Goal: Information Seeking & Learning: Learn about a topic

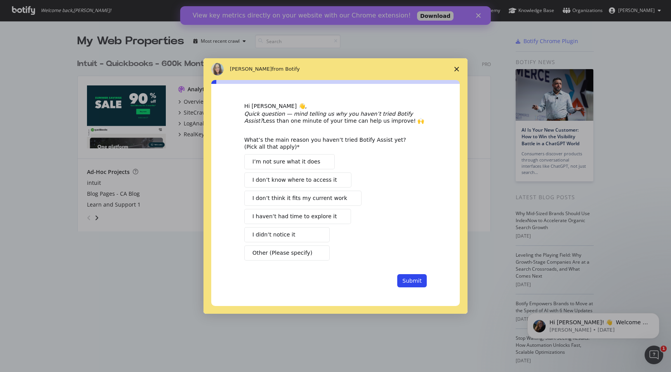
click at [452, 67] on span "Close survey" at bounding box center [456, 69] width 22 height 22
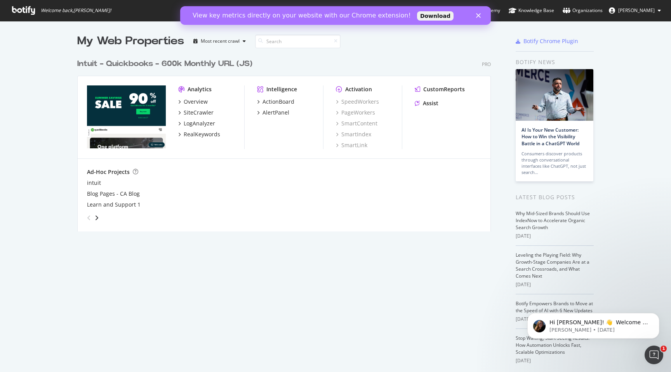
click at [477, 16] on icon "Close" at bounding box center [478, 15] width 5 height 5
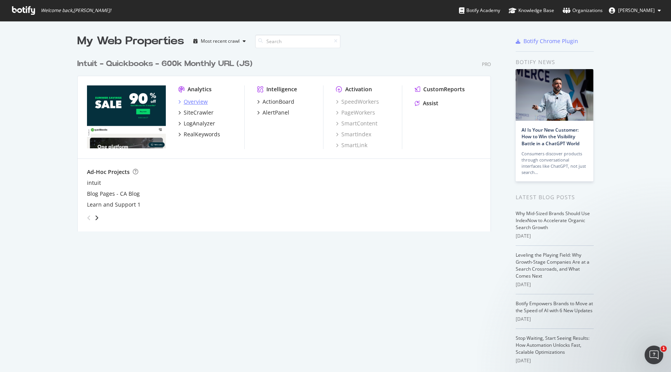
click at [195, 101] on div "Overview" at bounding box center [196, 102] width 24 height 8
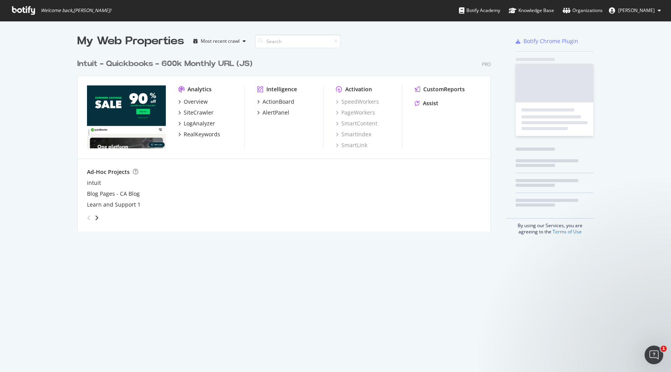
scroll to position [372, 671]
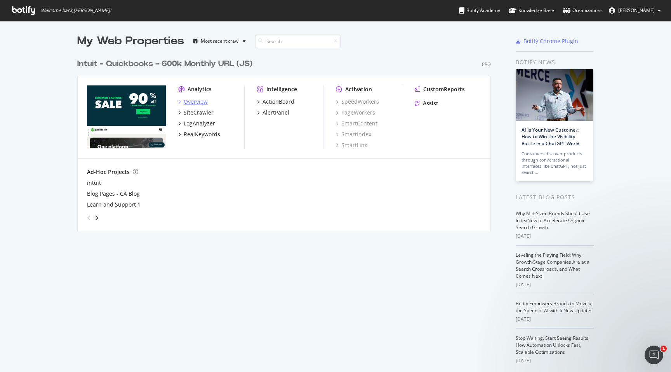
click at [178, 103] on icon "grid" at bounding box center [179, 102] width 2 height 4
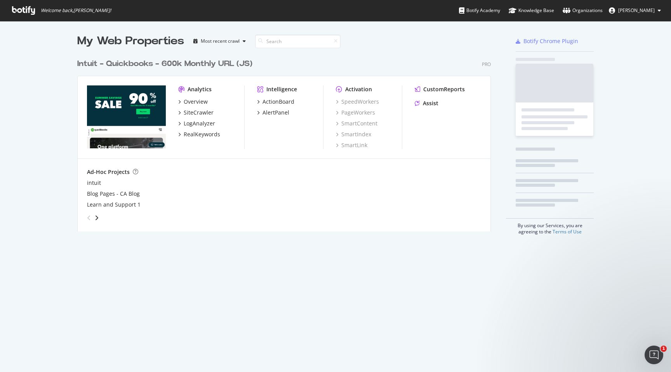
scroll to position [372, 671]
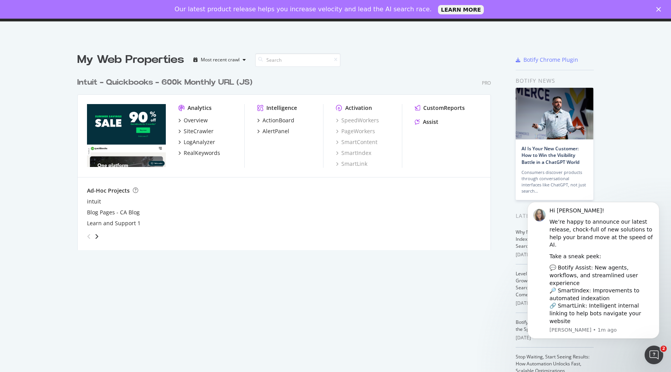
click at [661, 10] on div "Close" at bounding box center [660, 9] width 8 height 5
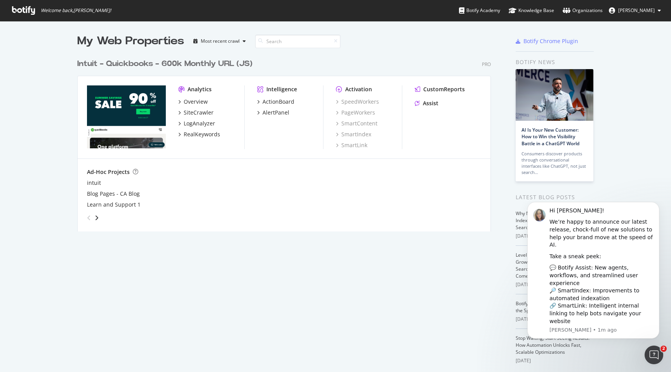
click at [628, 13] on span "[PERSON_NAME]" at bounding box center [636, 10] width 36 height 7
click at [296, 49] on div "Intuit - Quickbooks - 600k Monthly URL (JS) Pro Analytics Overview SiteCrawler …" at bounding box center [286, 140] width 419 height 182
click at [348, 101] on div "SpeedWorkers" at bounding box center [357, 102] width 43 height 8
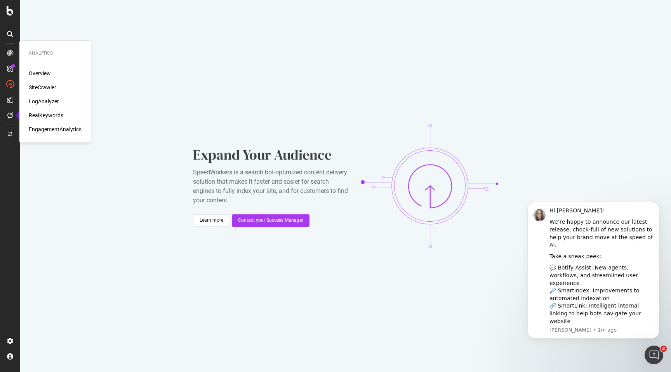
click at [42, 76] on div "Overview" at bounding box center [40, 73] width 22 height 8
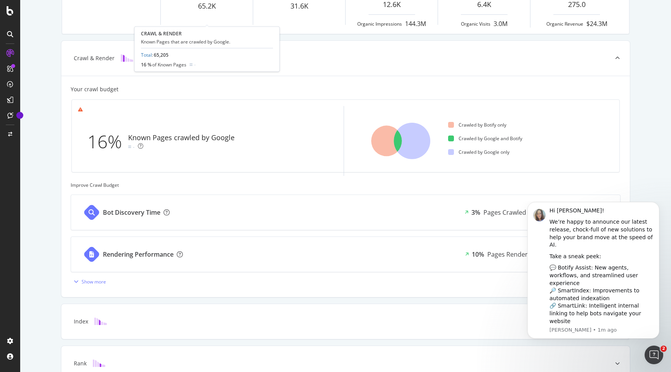
scroll to position [231, 0]
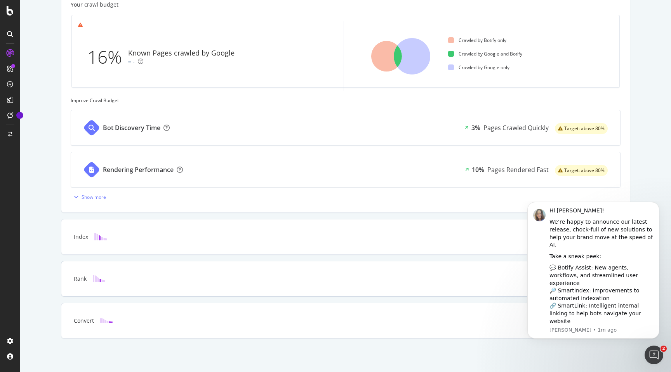
click at [272, 288] on div "Rank" at bounding box center [345, 278] width 568 height 35
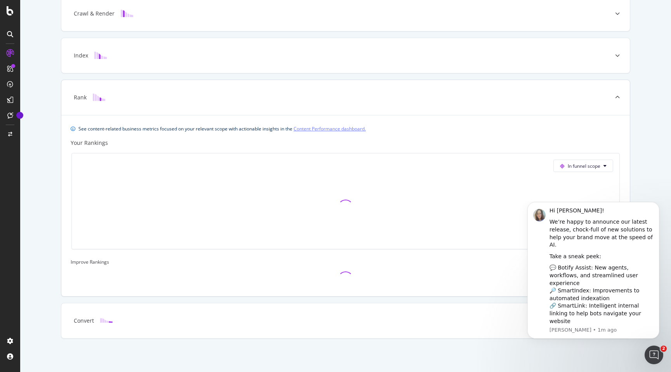
scroll to position [191, 0]
click at [262, 324] on div "Convert" at bounding box center [345, 320] width 568 height 35
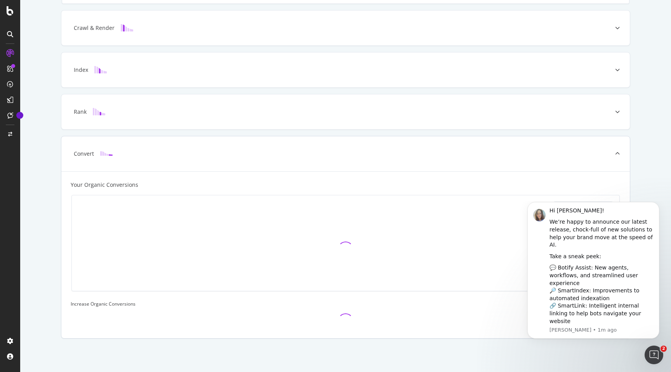
scroll to position [177, 0]
drag, startPoint x: 658, startPoint y: 214, endPoint x: 1177, endPoint y: 417, distance: 556.8
click at [658, 206] on icon "Dismiss notification" at bounding box center [657, 204] width 4 height 4
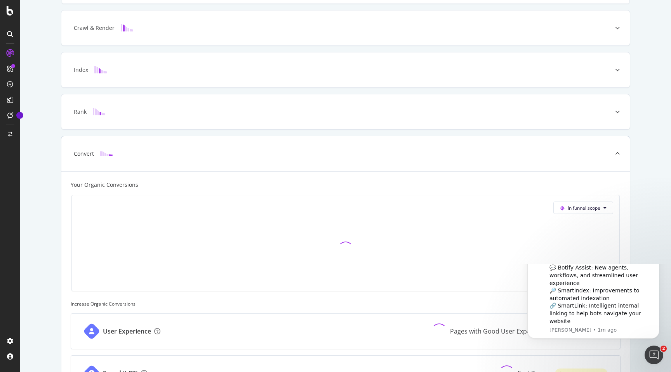
scroll to position [231, 0]
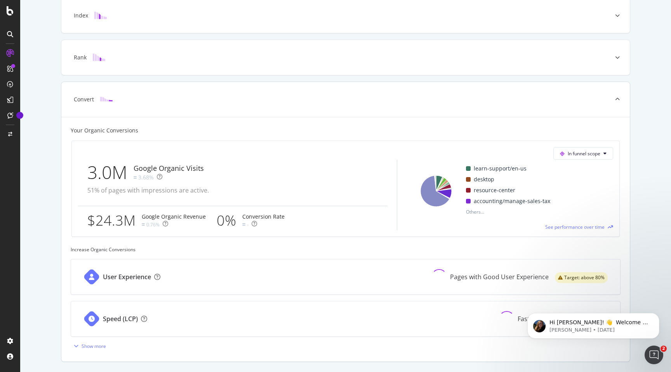
click at [189, 320] on div "Speed (LCP) Fast Pages Target: above 90%" at bounding box center [345, 318] width 549 height 35
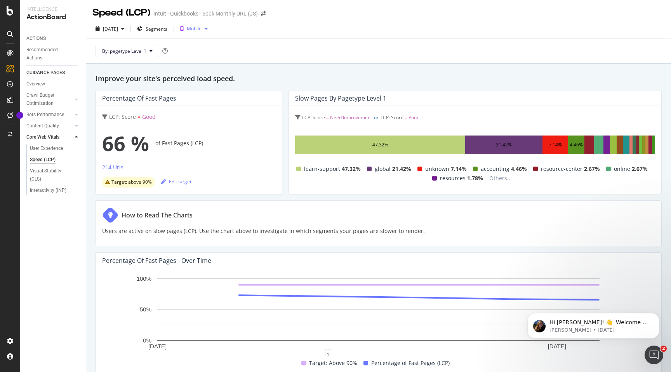
click at [201, 31] on div "Mobile" at bounding box center [194, 28] width 15 height 5
click at [285, 64] on div "Improve your site's perceived load speed. Percentage of Fast Pages LCP: Score =…" at bounding box center [378, 288] width 584 height 449
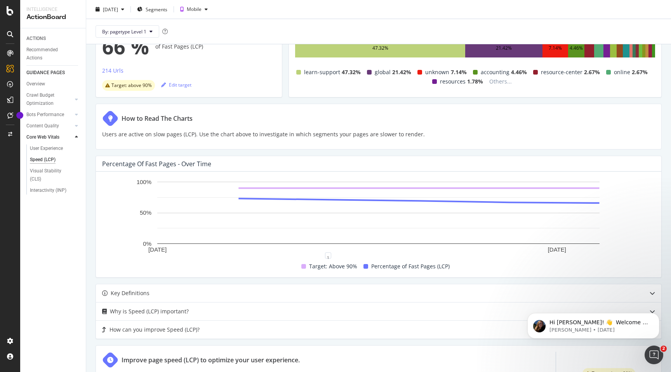
scroll to position [84, 0]
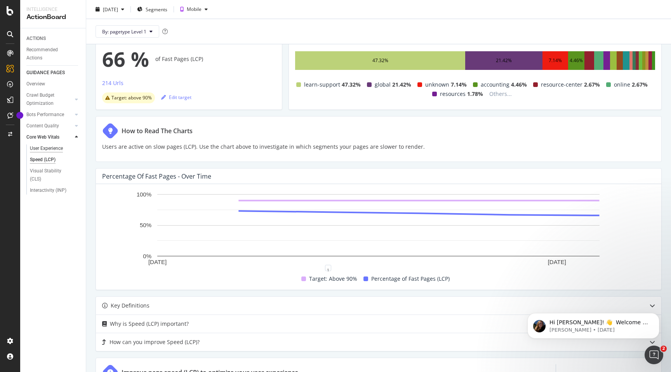
click at [52, 149] on div "User Experience" at bounding box center [46, 148] width 33 height 8
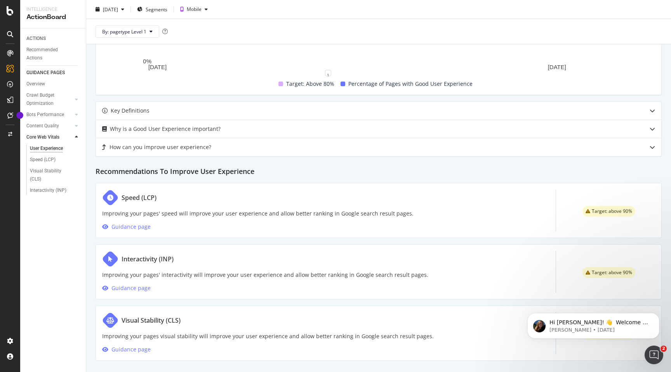
scroll to position [293, 0]
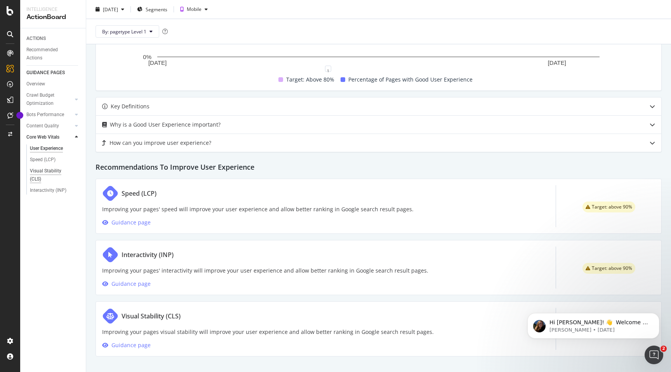
click at [42, 174] on div "Visual Stability (CLS)" at bounding box center [51, 175] width 43 height 16
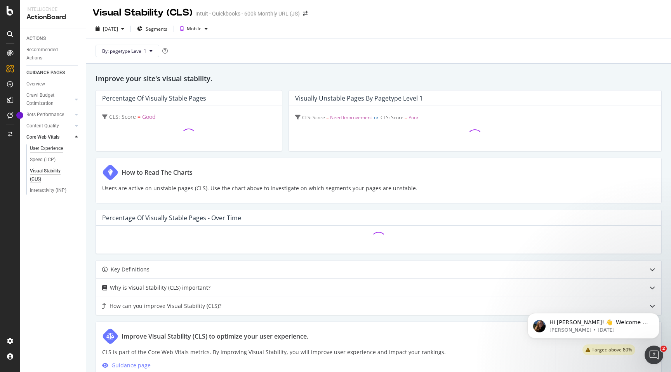
click at [47, 149] on div "User Experience" at bounding box center [46, 148] width 33 height 8
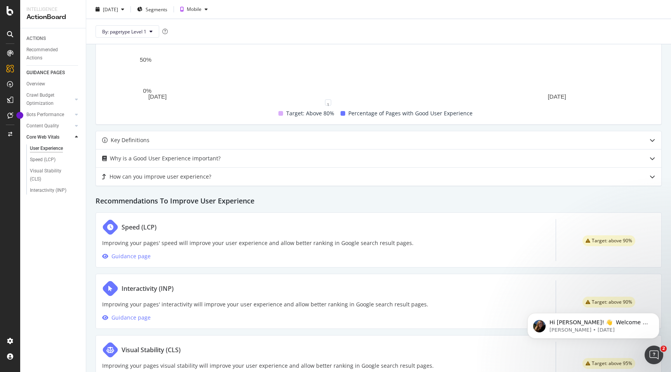
scroll to position [293, 0]
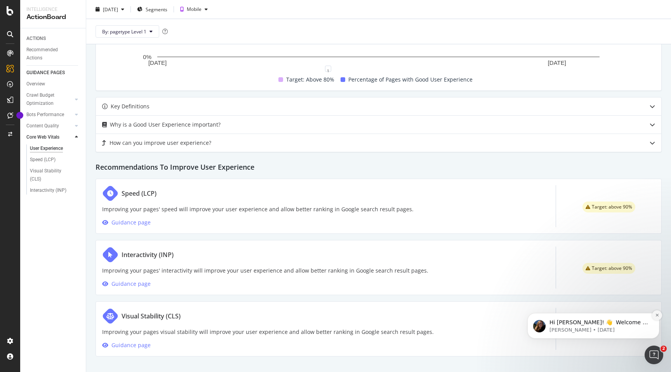
click at [657, 317] on icon "Dismiss notification" at bounding box center [657, 315] width 4 height 4
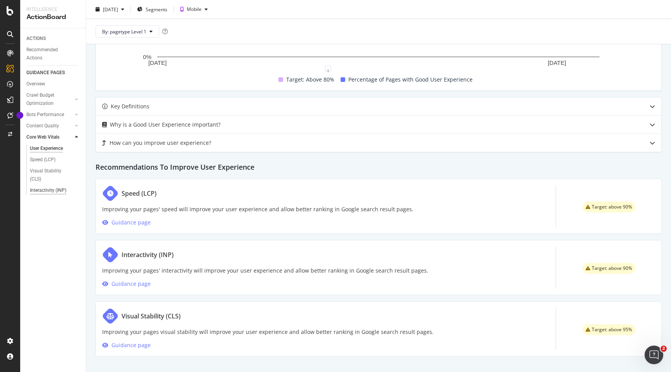
click at [44, 191] on div "Interactivity (INP)" at bounding box center [48, 190] width 36 height 8
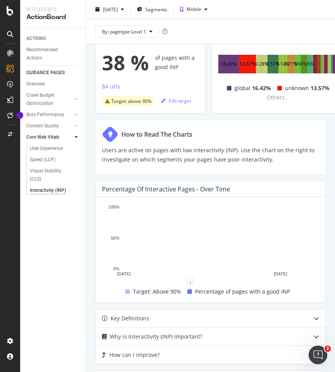
scroll to position [62, 0]
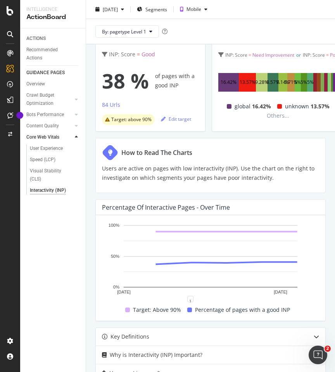
click at [280, 2] on div "2025 Aug. 7th Segments Mobile By: pagetype Level 1" at bounding box center [210, 22] width 249 height 44
